Goal: Task Accomplishment & Management: Manage account settings

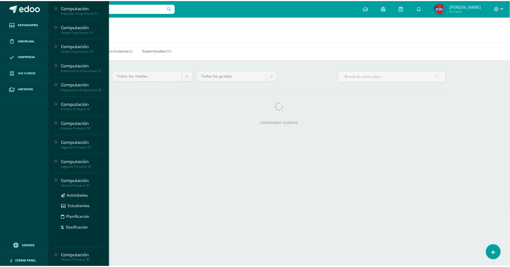
scroll to position [245, 0]
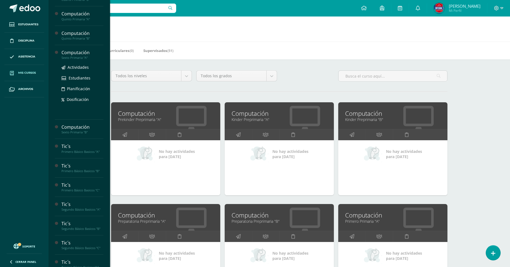
click at [78, 60] on div "Sexto Primaria "A"" at bounding box center [82, 58] width 42 height 4
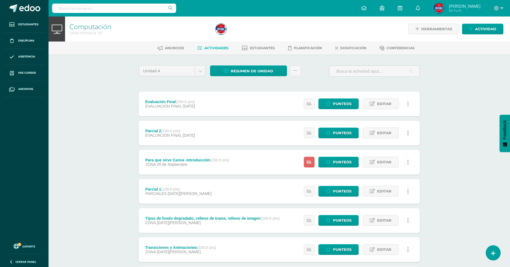
scroll to position [61, 0]
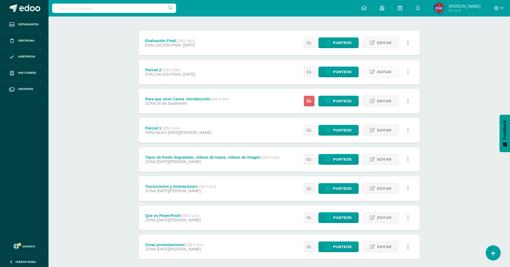
click at [380, 69] on span "Editar" at bounding box center [384, 72] width 14 height 10
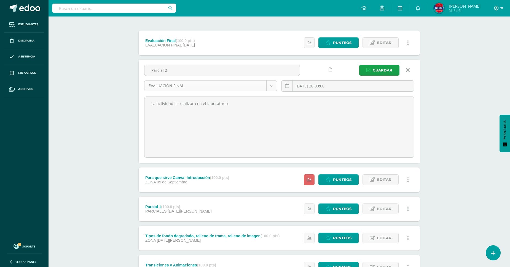
click at [234, 87] on body "Estudiantes Disciplina Asistencia Mis cursos Archivos Soporte Centro de ayuda Ú…" at bounding box center [255, 157] width 510 height 436
select select "193605"
click at [376, 70] on span "Guardar" at bounding box center [382, 70] width 20 height 10
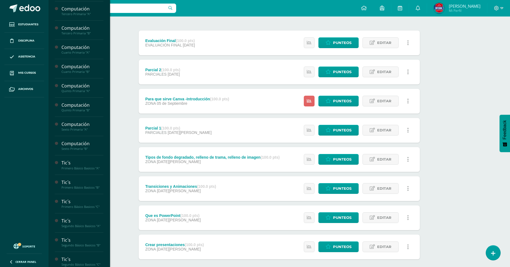
scroll to position [190, 0]
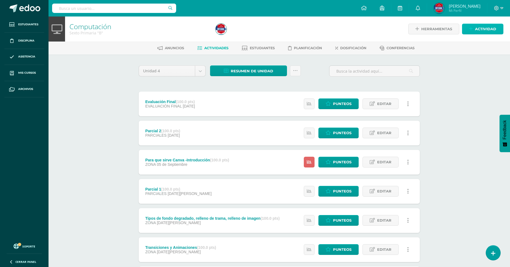
click at [474, 25] on link "Actividad" at bounding box center [482, 29] width 41 height 11
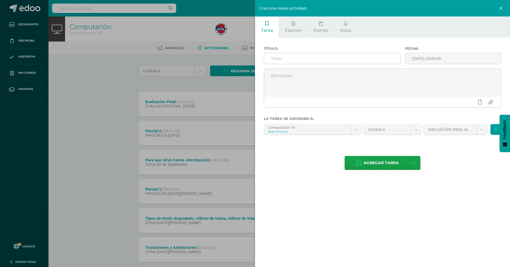
click at [336, 61] on input "text" at bounding box center [332, 58] width 136 height 11
type input "Crear mi presentaciòn en Canva"
click at [419, 56] on input "[DATE] 20:00:00" at bounding box center [453, 58] width 96 height 11
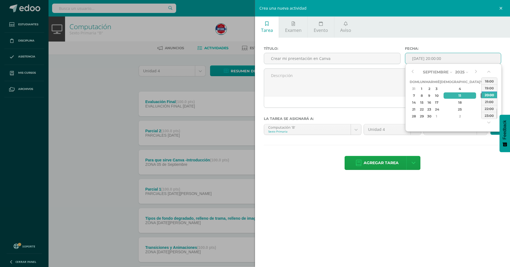
click at [480, 97] on div "12" at bounding box center [482, 96] width 5 height 6
type input "2025-09-12 20:00"
click at [459, 155] on div "Título: Crear mi presentaciòn en Canva Fecha: 2025-09-12 20:00 La tarea se asig…" at bounding box center [382, 109] width 255 height 142
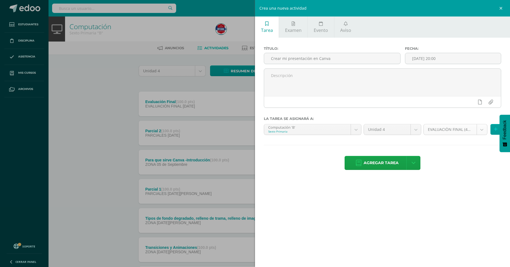
click at [473, 135] on div "EVALUACIÒN FINAL (40.0%)" at bounding box center [455, 129] width 64 height 11
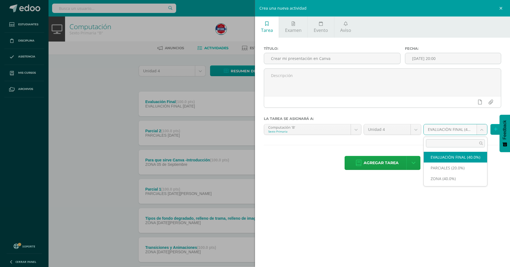
drag, startPoint x: 473, startPoint y: 133, endPoint x: 470, endPoint y: 155, distance: 21.7
click at [473, 133] on body "Estudiantes Disciplina Asistencia Mis cursos Archivos Soporte Centro de ayuda Ú…" at bounding box center [255, 179] width 510 height 358
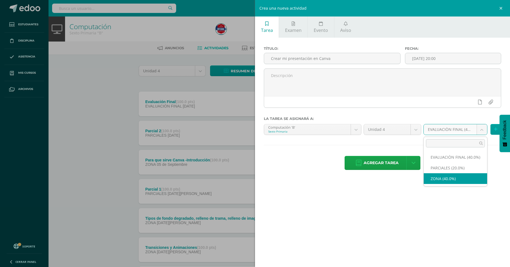
select select "193610"
click at [343, 130] on body "Estudiantes Disciplina Asistencia Mis cursos Archivos Soporte Centro de ayuda Ú…" at bounding box center [255, 179] width 510 height 358
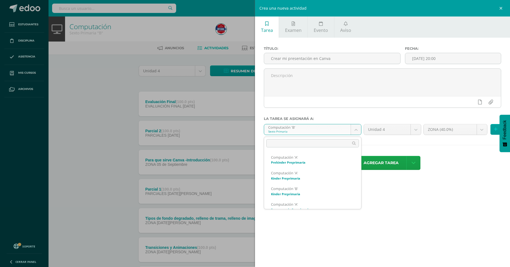
scroll to position [210, 0]
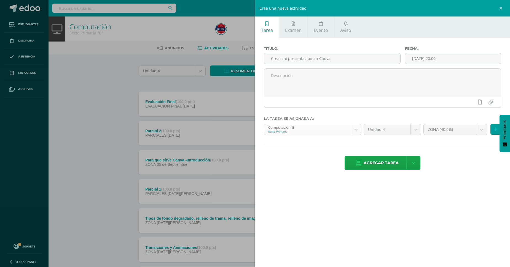
click at [343, 130] on body "Estudiantes Disciplina Asistencia Mis cursos Archivos Soporte Centro de ayuda Ú…" at bounding box center [255, 179] width 510 height 358
click at [489, 132] on div "ZONA (40.0%) EVALUACIÒN FINAL (40.0%) PARCIALES (20.0%) ZONA (40.0%)" at bounding box center [462, 131] width 80 height 15
click at [491, 132] on button at bounding box center [495, 129] width 11 height 11
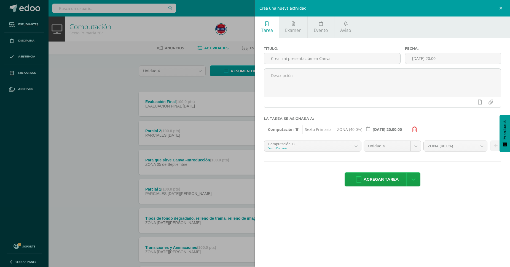
click at [350, 147] on body "Estudiantes Disciplina Asistencia Mis cursos Archivos Soporte Centro de ayuda Ú…" at bounding box center [255, 179] width 510 height 358
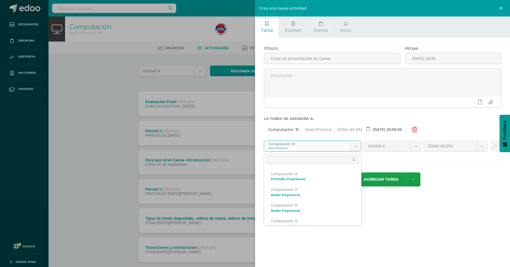
scroll to position [207, 0]
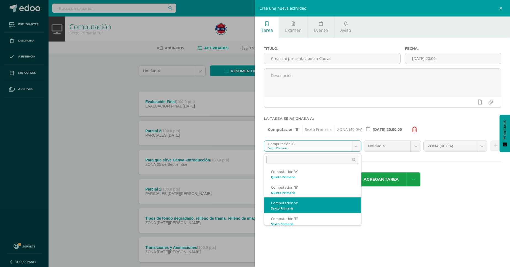
select select "167875"
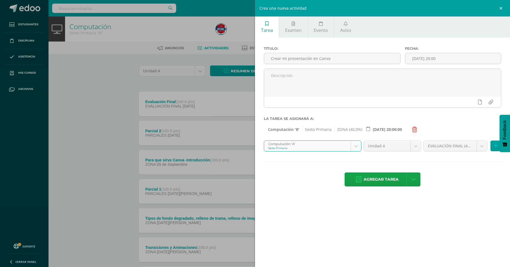
click at [469, 146] on body "Estudiantes Disciplina Asistencia Mis cursos Archivos Soporte Centro de ayuda Ú…" at bounding box center [255, 179] width 510 height 358
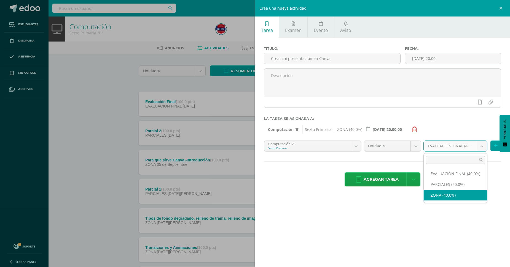
select select "193607"
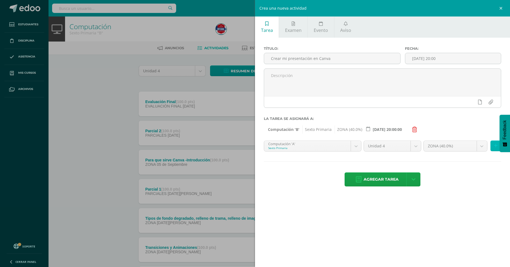
click at [492, 151] on button at bounding box center [495, 146] width 11 height 11
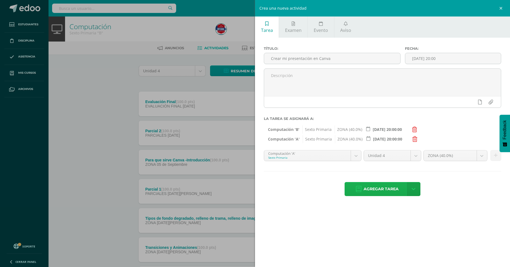
click at [382, 194] on span "Agregar tarea" at bounding box center [380, 189] width 35 height 13
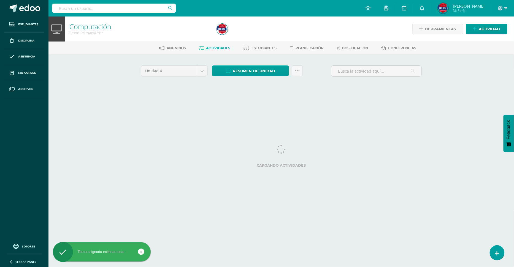
click at [339, 103] on html "Tarea asignada exitosamente Estudiantes Disciplina Asistencia Mis cursos Archiv…" at bounding box center [257, 51] width 514 height 103
click at [485, 28] on span "Actividad" at bounding box center [489, 29] width 21 height 10
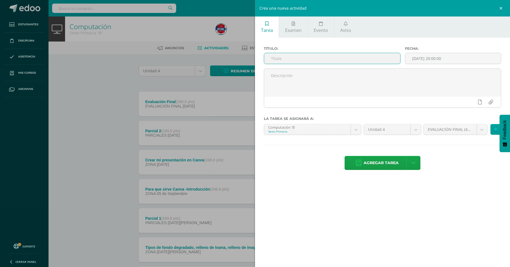
click at [309, 58] on input "text" at bounding box center [332, 58] width 136 height 11
click at [310, 58] on input "Presentaci" at bounding box center [332, 58] width 136 height 11
type input "P"
type input "Añadiendo elementos gráficos a mi presentación"
click at [433, 59] on input "[DATE] 20:00:00" at bounding box center [453, 58] width 96 height 11
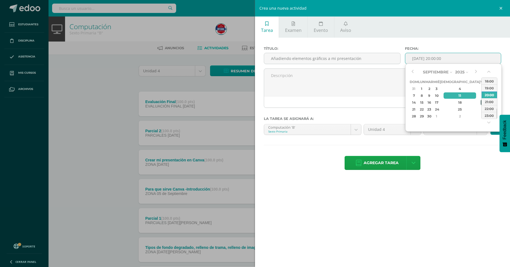
click at [480, 103] on div "19" at bounding box center [482, 102] width 5 height 6
type input "2025-09-19 20:00"
drag, startPoint x: 480, startPoint y: 169, endPoint x: 424, endPoint y: 149, distance: 59.9
click at [480, 170] on div "Agregar tarea Agregar tarea y ocultar" at bounding box center [382, 163] width 237 height 15
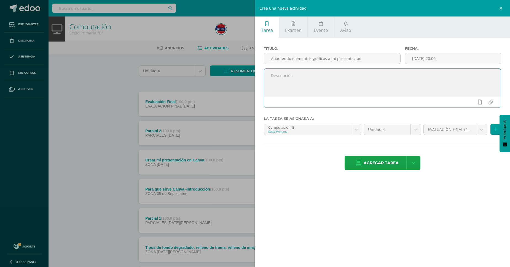
click at [335, 75] on textarea at bounding box center [382, 83] width 237 height 28
click at [473, 131] on body "Tarea asignada exitosamente Estudiantes Disciplina Asistencia Mis cursos Archiv…" at bounding box center [255, 193] width 510 height 387
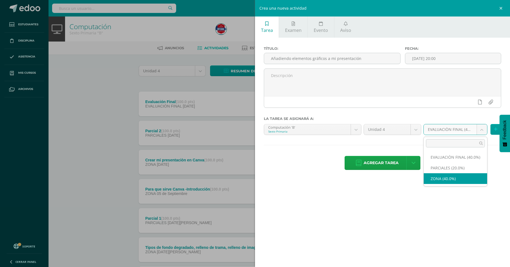
select select "193610"
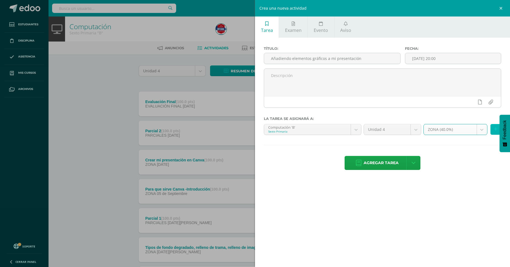
click at [491, 132] on button at bounding box center [495, 129] width 11 height 11
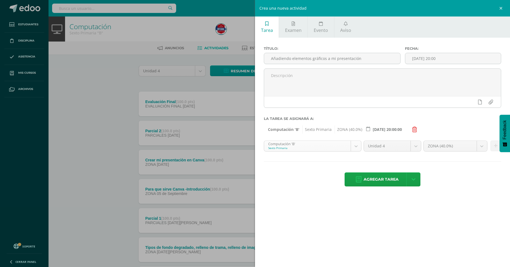
click at [332, 148] on body "Tarea asignada exitosamente Estudiantes Disciplina Asistencia Mis cursos Archiv…" at bounding box center [255, 193] width 510 height 387
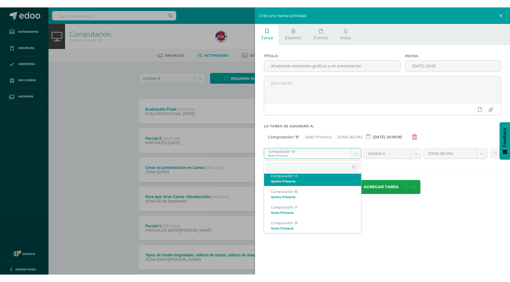
scroll to position [207, 0]
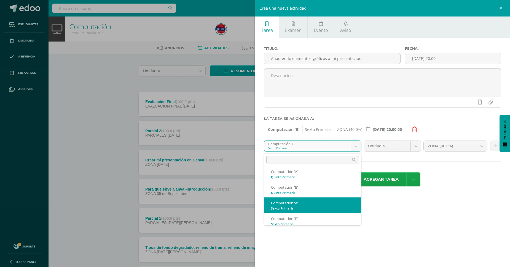
select select "167875"
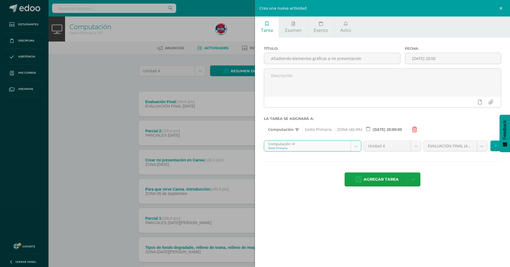
click at [470, 147] on body "Tarea asignada exitosamente Estudiantes Disciplina Asistencia Mis cursos Archiv…" at bounding box center [255, 193] width 510 height 387
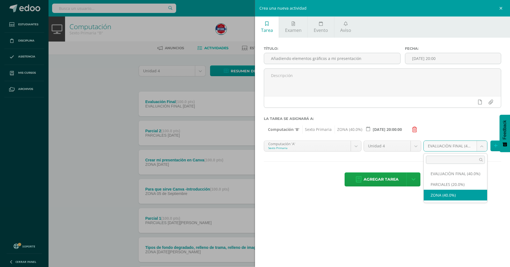
select select "193607"
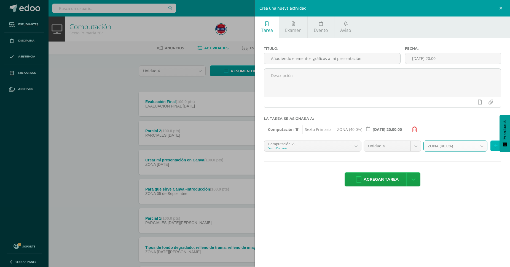
click at [493, 148] on button at bounding box center [495, 146] width 11 height 11
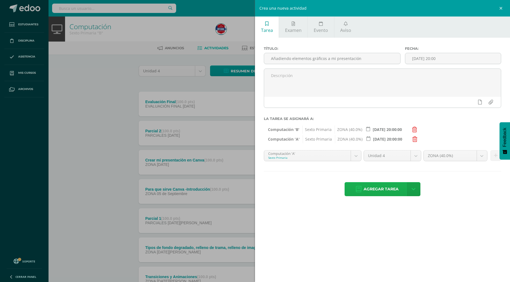
click at [361, 186] on link "Agregar tarea" at bounding box center [376, 189] width 65 height 14
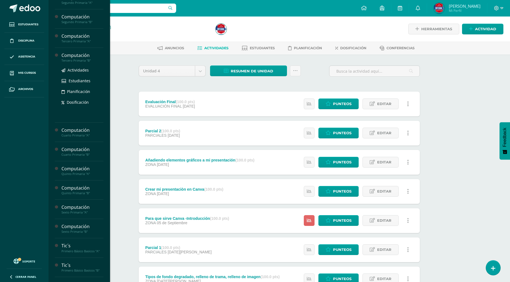
scroll to position [153, 0]
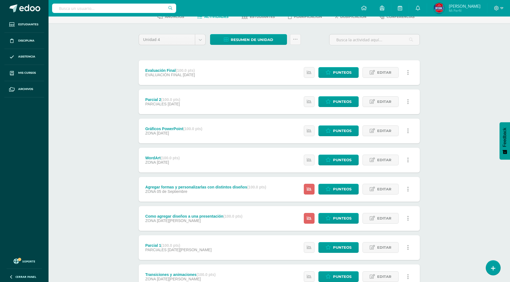
scroll to position [61, 0]
